Goal: Communication & Community: Participate in discussion

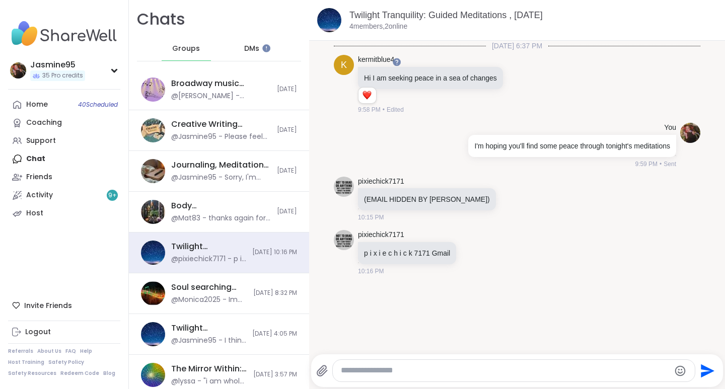
click at [51, 142] on div "Support" at bounding box center [41, 141] width 30 height 10
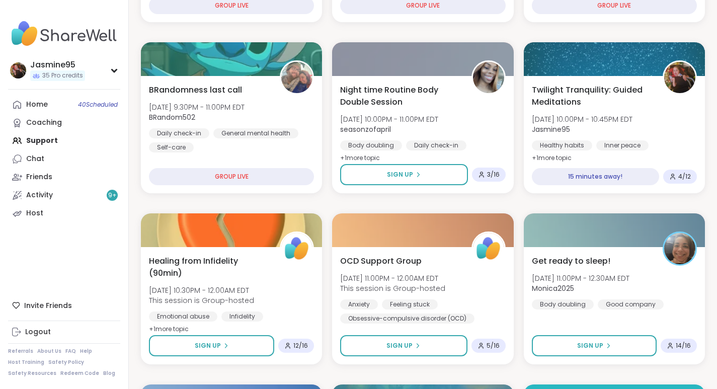
scroll to position [312, 0]
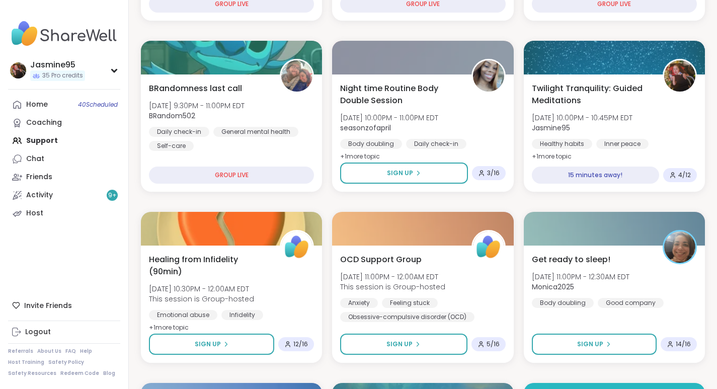
click at [618, 120] on span "[DATE] 10:00PM - 10:45PM EDT" at bounding box center [582, 118] width 101 height 10
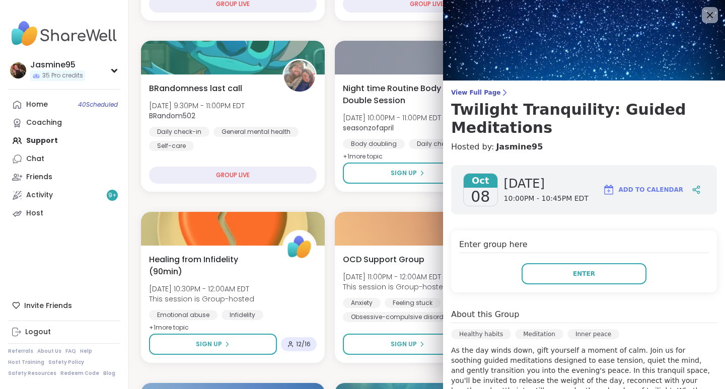
click at [520, 111] on h3 "Twilight Tranquility: Guided Meditations" at bounding box center [584, 119] width 266 height 36
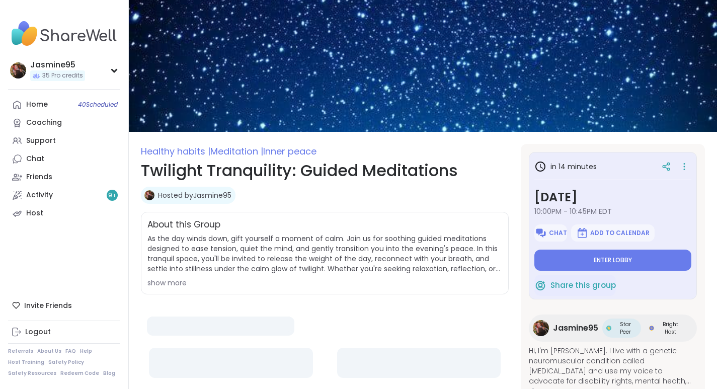
type textarea "*"
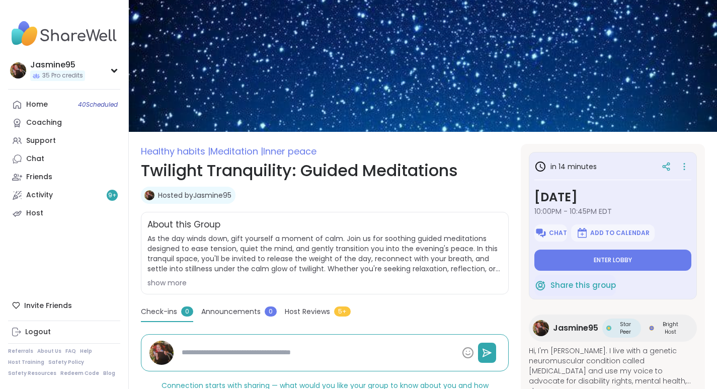
click at [549, 233] on span "Chat" at bounding box center [558, 233] width 18 height 8
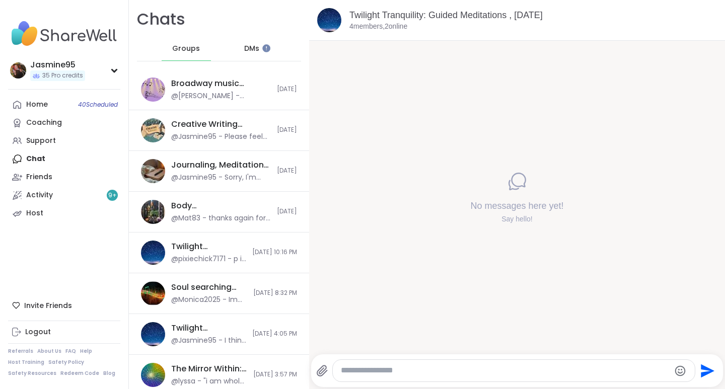
click at [381, 368] on textarea "Type your message" at bounding box center [505, 370] width 329 height 11
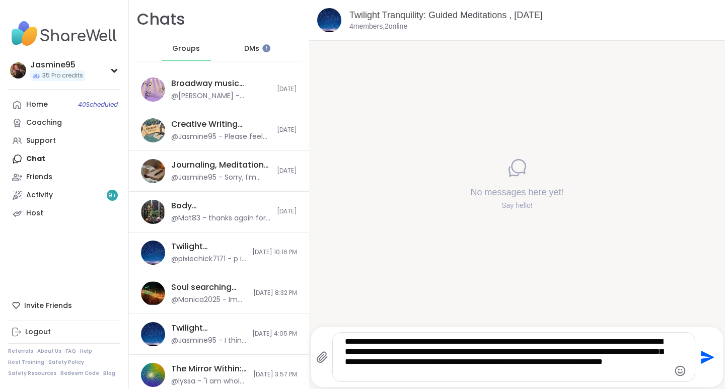
type textarea "**********"
